Goal: Find specific page/section: Find specific page/section

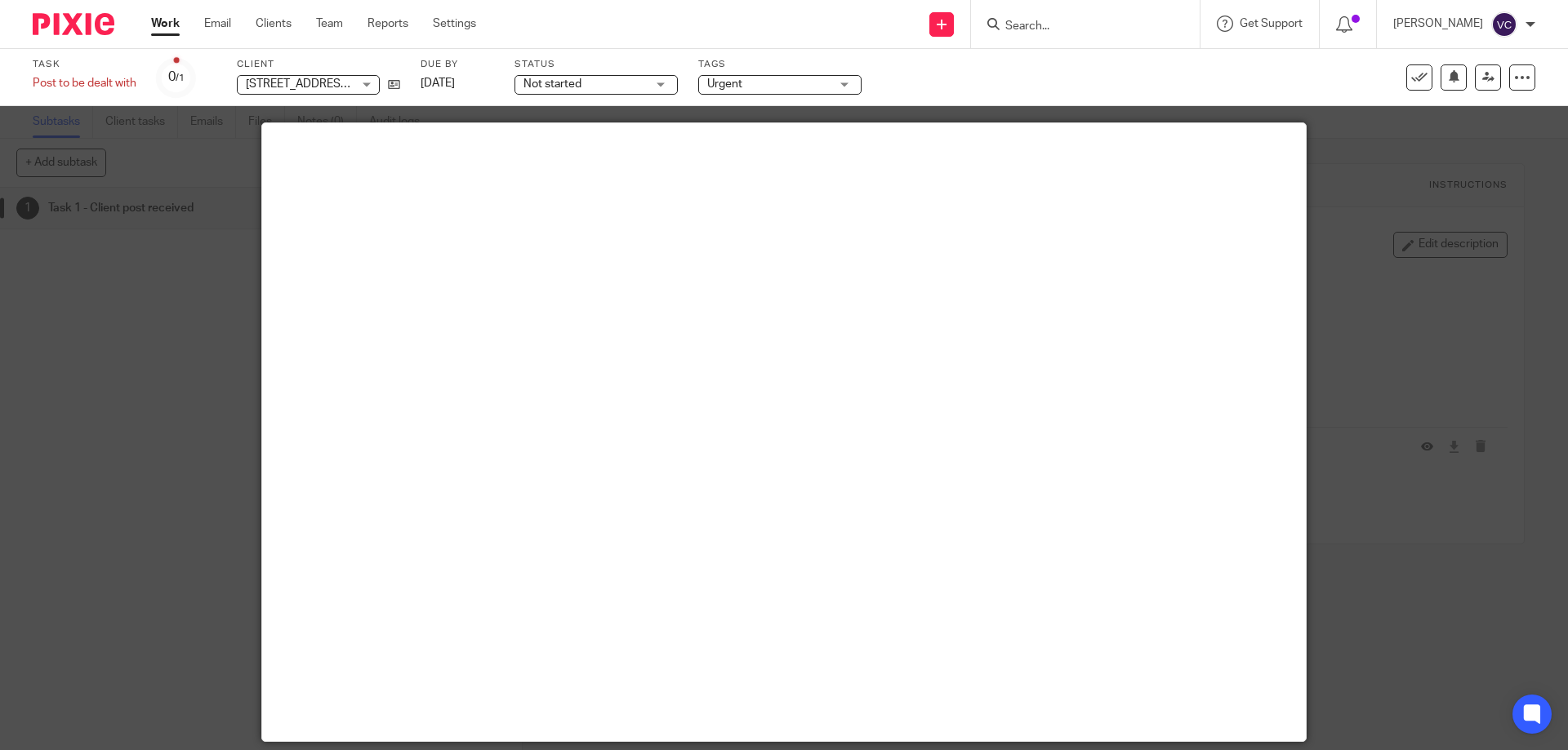
click at [1046, 19] on form at bounding box center [1091, 24] width 174 height 21
click at [1051, 23] on input "Search" at bounding box center [1077, 27] width 147 height 15
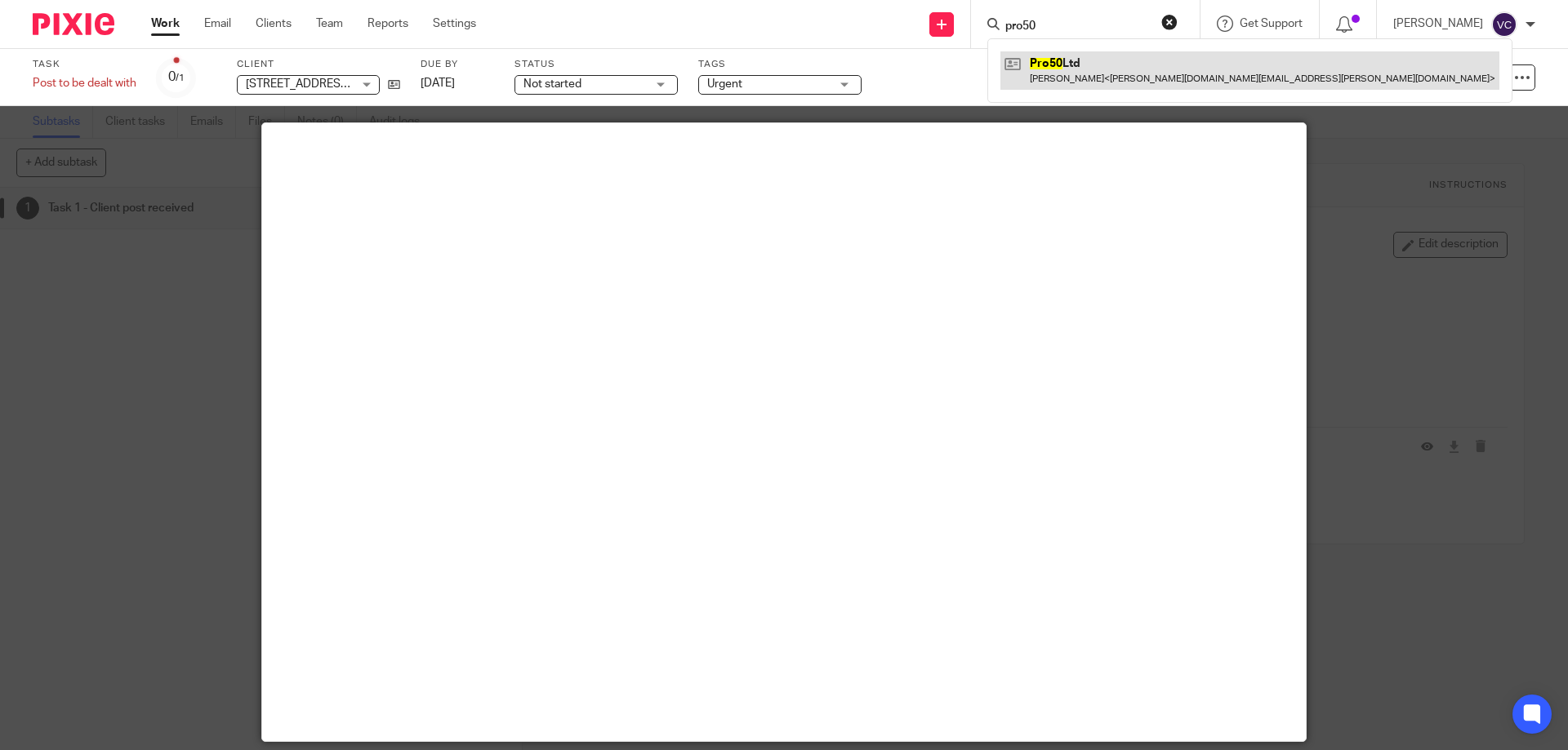
type input "pro50"
click at [1108, 71] on link at bounding box center [1250, 70] width 499 height 37
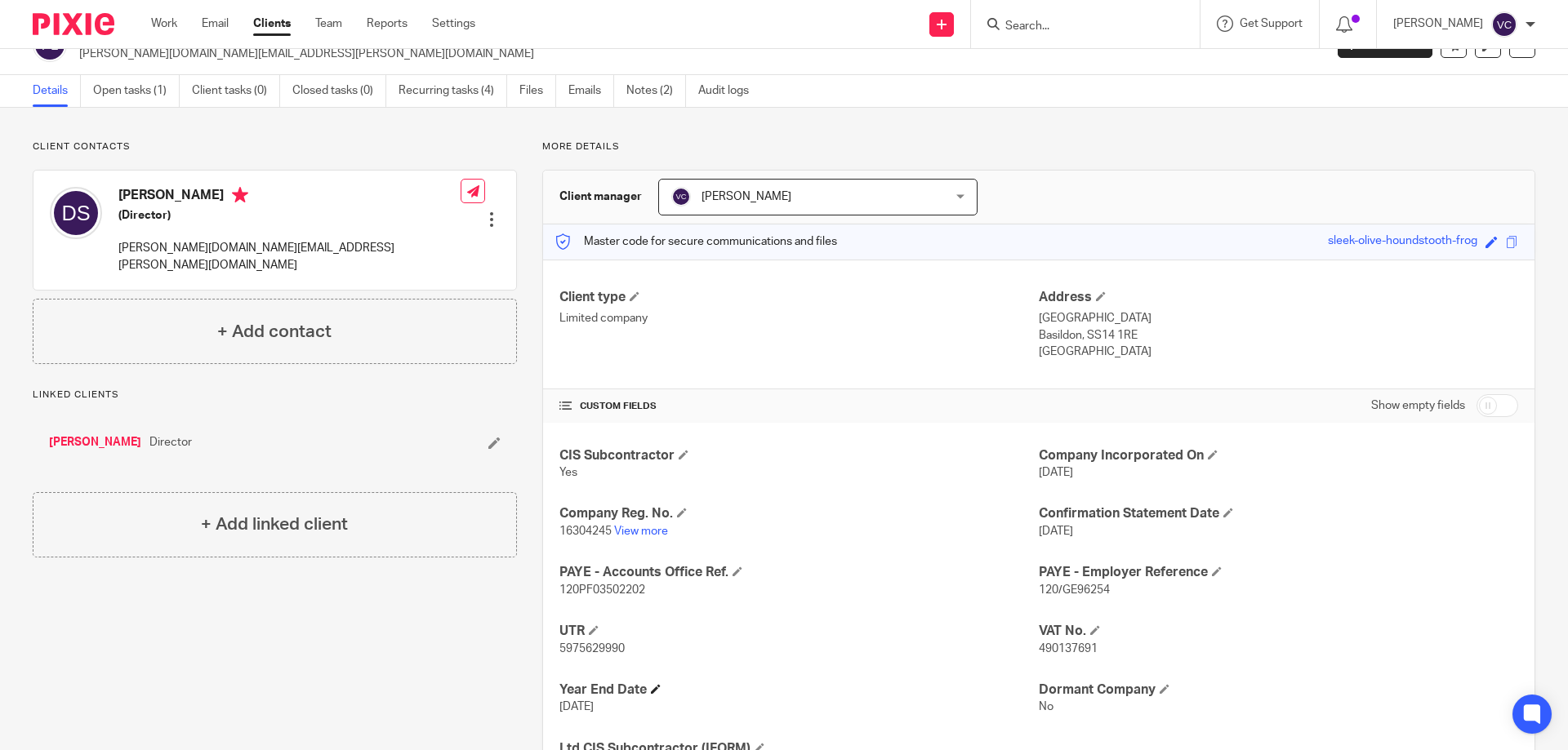
scroll to position [115, 0]
